Goal: Task Accomplishment & Management: Manage account settings

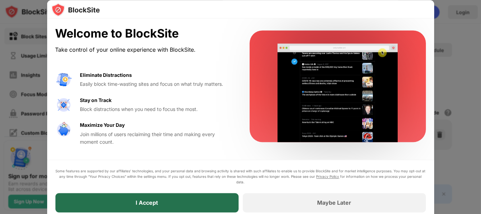
click at [155, 200] on div "I Accept" at bounding box center [147, 202] width 22 height 7
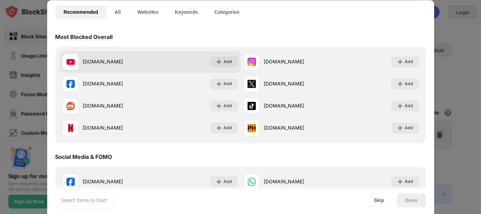
scroll to position [72, 0]
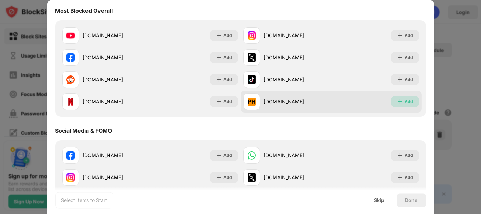
click at [405, 99] on div "Add" at bounding box center [409, 101] width 9 height 7
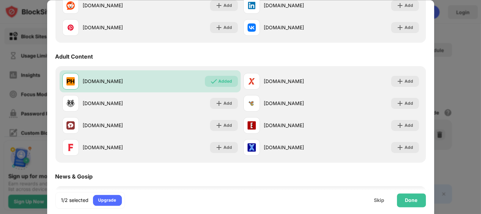
scroll to position [270, 0]
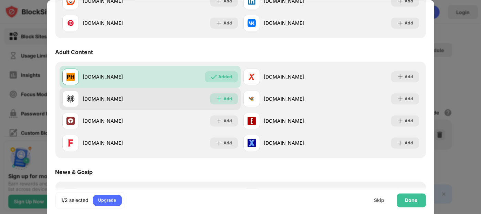
click at [225, 98] on div "Add" at bounding box center [228, 98] width 9 height 7
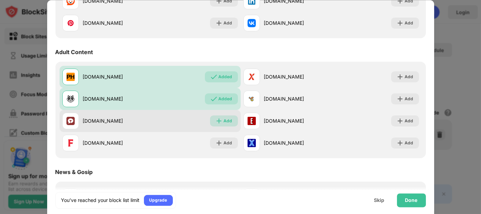
click at [224, 120] on div "Add" at bounding box center [228, 120] width 9 height 7
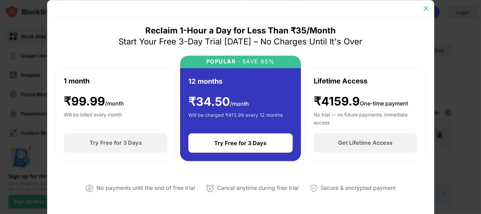
click at [427, 8] on img at bounding box center [425, 8] width 7 height 7
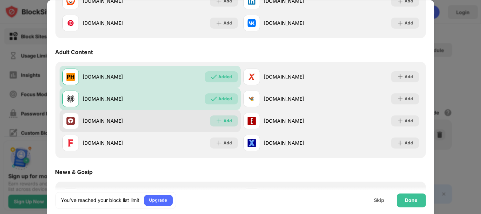
click at [220, 124] on div "Add" at bounding box center [224, 120] width 28 height 11
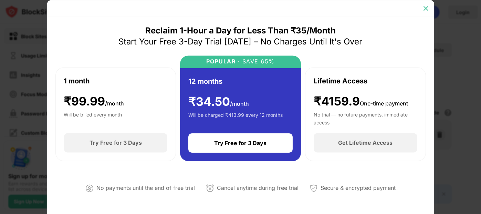
click at [425, 6] on img at bounding box center [425, 8] width 7 height 7
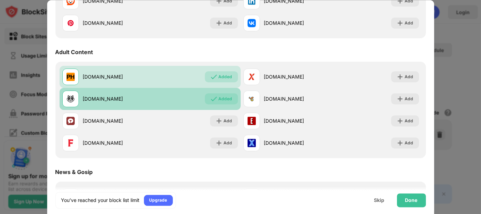
click at [214, 97] on div "Added" at bounding box center [221, 98] width 33 height 11
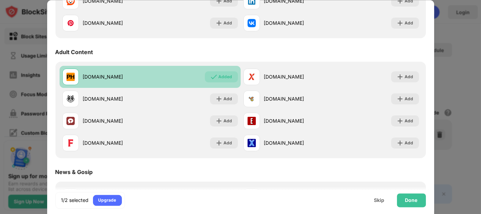
click at [220, 76] on div "Added" at bounding box center [225, 76] width 14 height 7
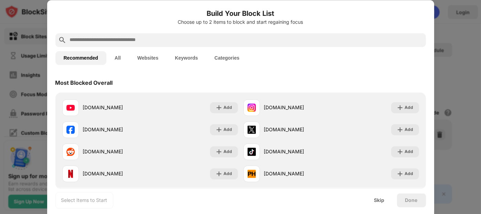
click at [151, 46] on div at bounding box center [240, 40] width 370 height 14
click at [131, 41] on input "text" at bounding box center [246, 40] width 354 height 8
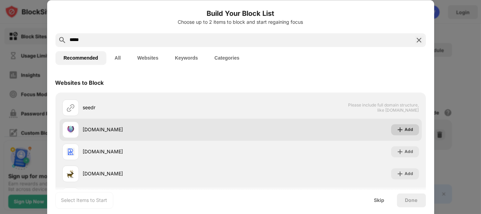
type input "*****"
click at [405, 129] on div "Add" at bounding box center [409, 129] width 9 height 7
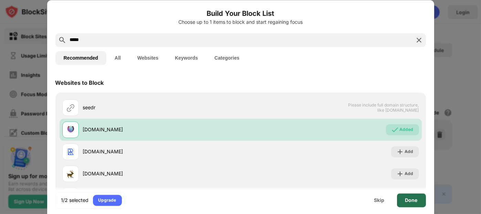
click at [406, 202] on div "Done" at bounding box center [411, 200] width 12 height 6
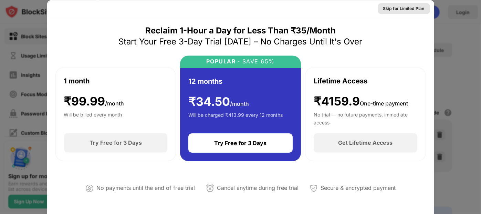
click at [405, 9] on div "Skip for Limited Plan" at bounding box center [403, 8] width 41 height 7
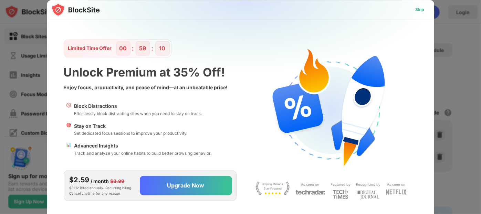
click at [419, 12] on div "Skip" at bounding box center [419, 9] width 9 height 7
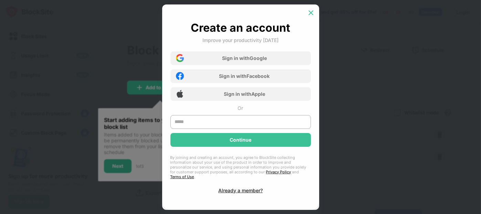
click at [312, 13] on img at bounding box center [310, 12] width 7 height 7
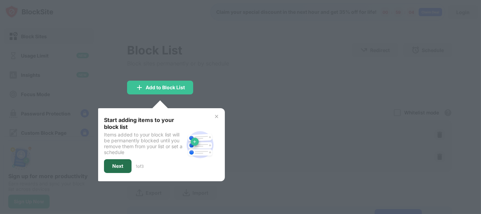
click at [111, 165] on div "Next" at bounding box center [118, 166] width 28 height 14
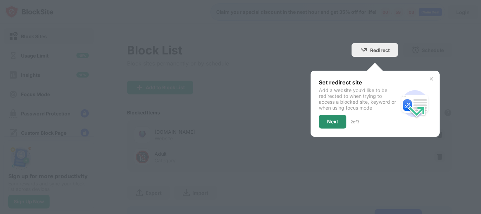
click at [331, 123] on div "Next" at bounding box center [332, 122] width 11 height 6
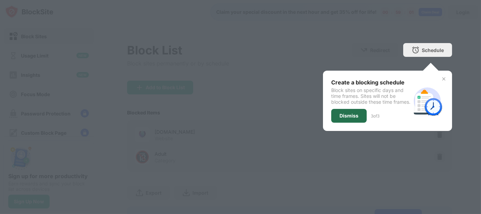
click at [345, 117] on div "Dismiss" at bounding box center [348, 116] width 19 height 6
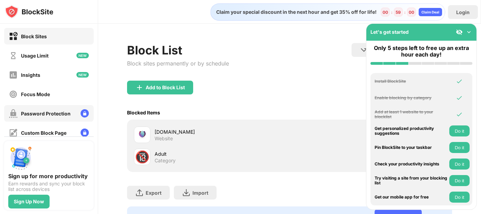
click at [50, 116] on div "Password Protection" at bounding box center [40, 113] width 62 height 9
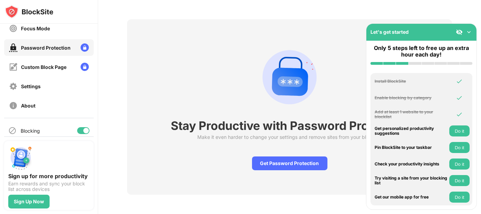
scroll to position [66, 0]
